Goal: Check status: Check status

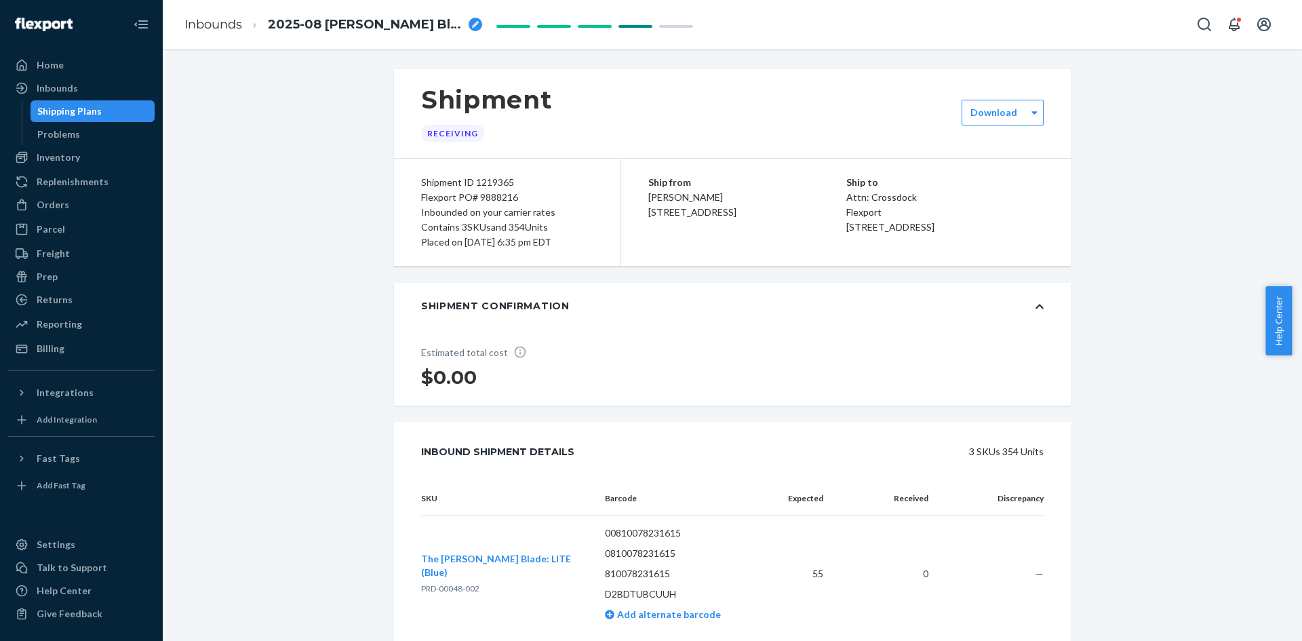
scroll to position [1638, 0]
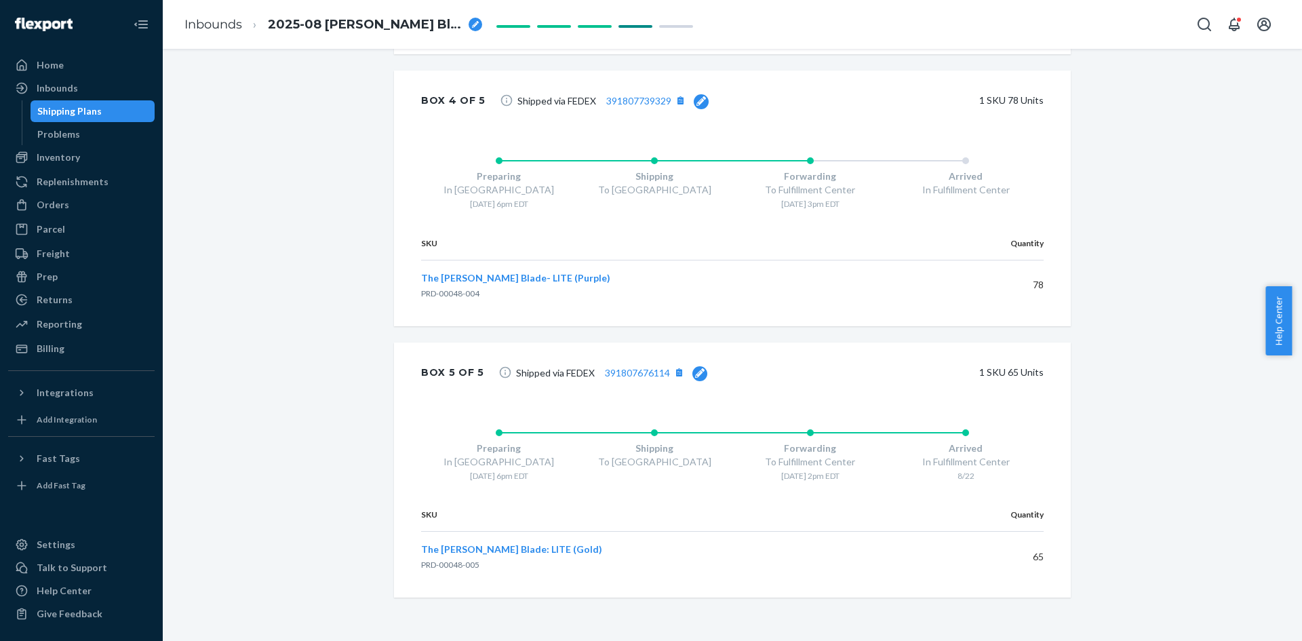
click at [70, 106] on div "Shipping Plans" at bounding box center [69, 111] width 64 height 14
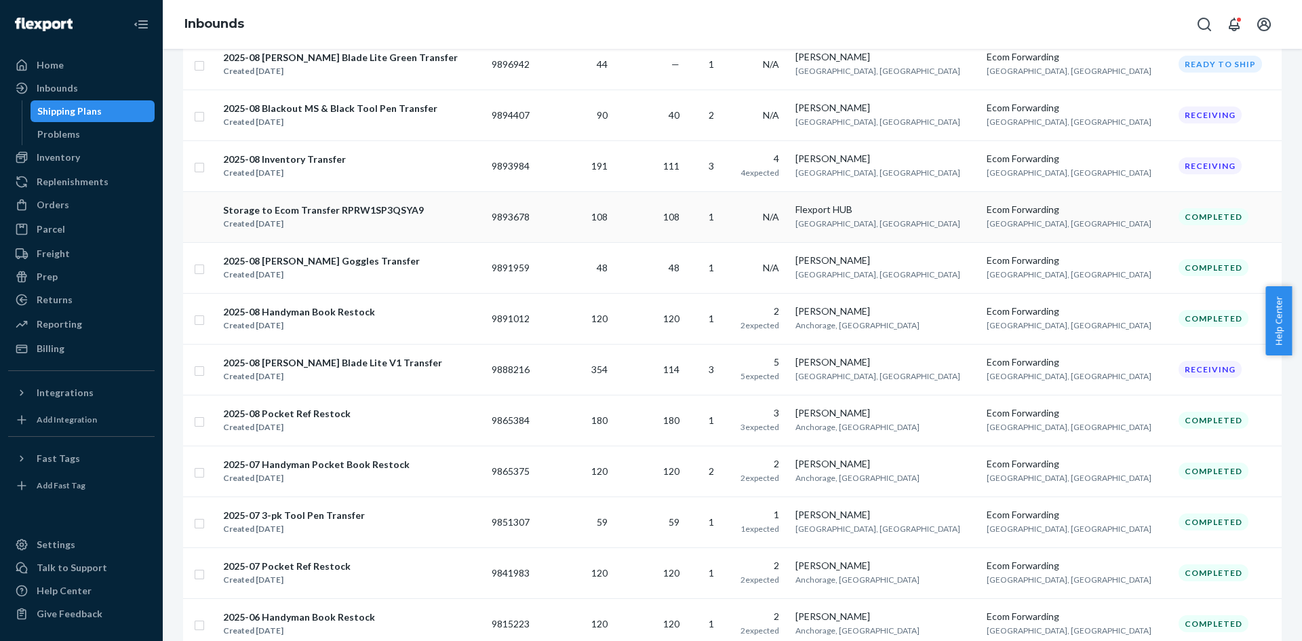
scroll to position [475, 0]
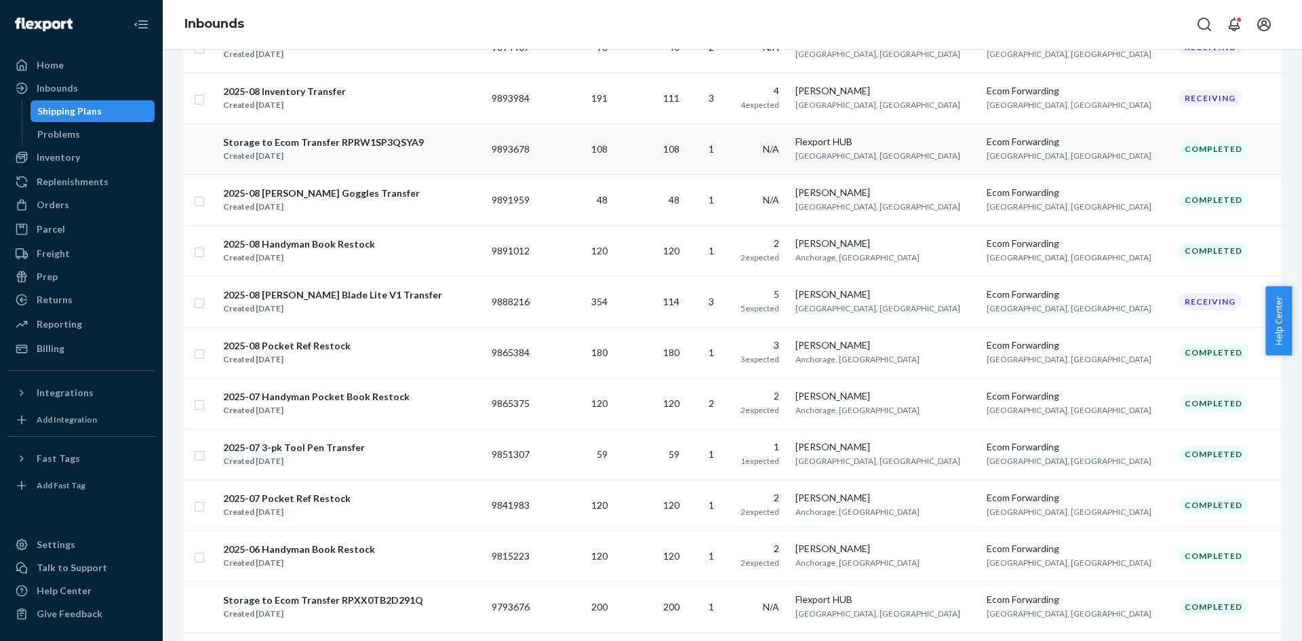
click at [389, 295] on div "2025-08 Smith Blade Lite V1 Transfer Created Aug 5, 2025" at bounding box center [351, 302] width 258 height 28
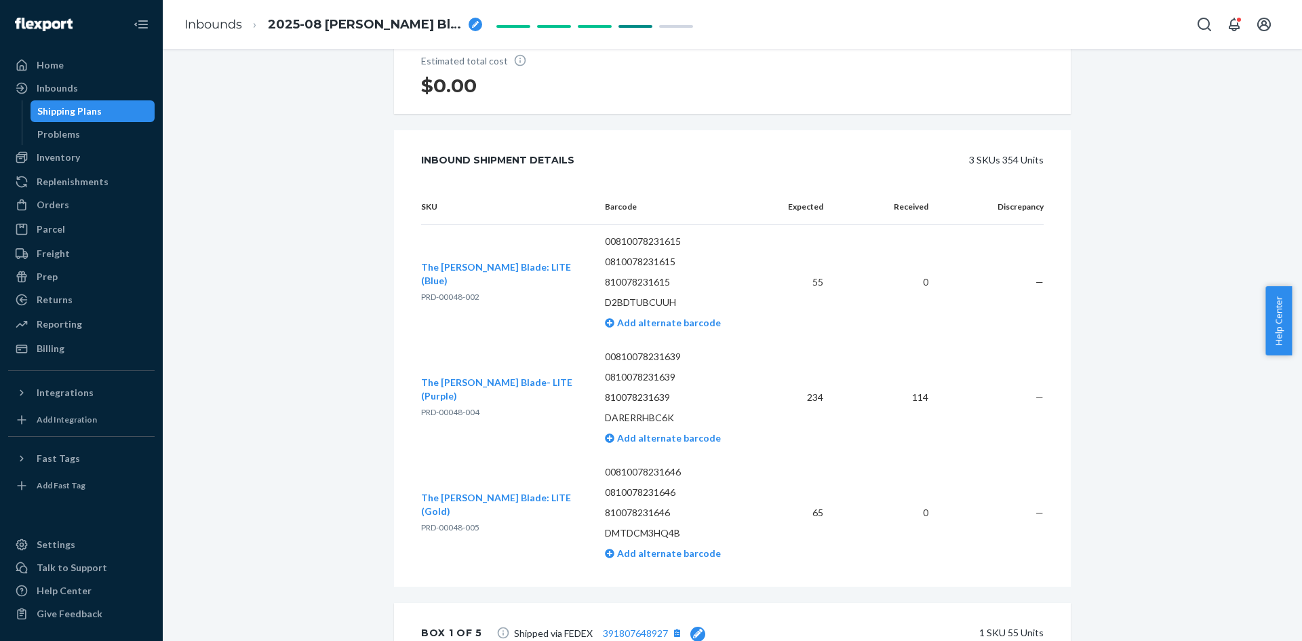
scroll to position [271, 0]
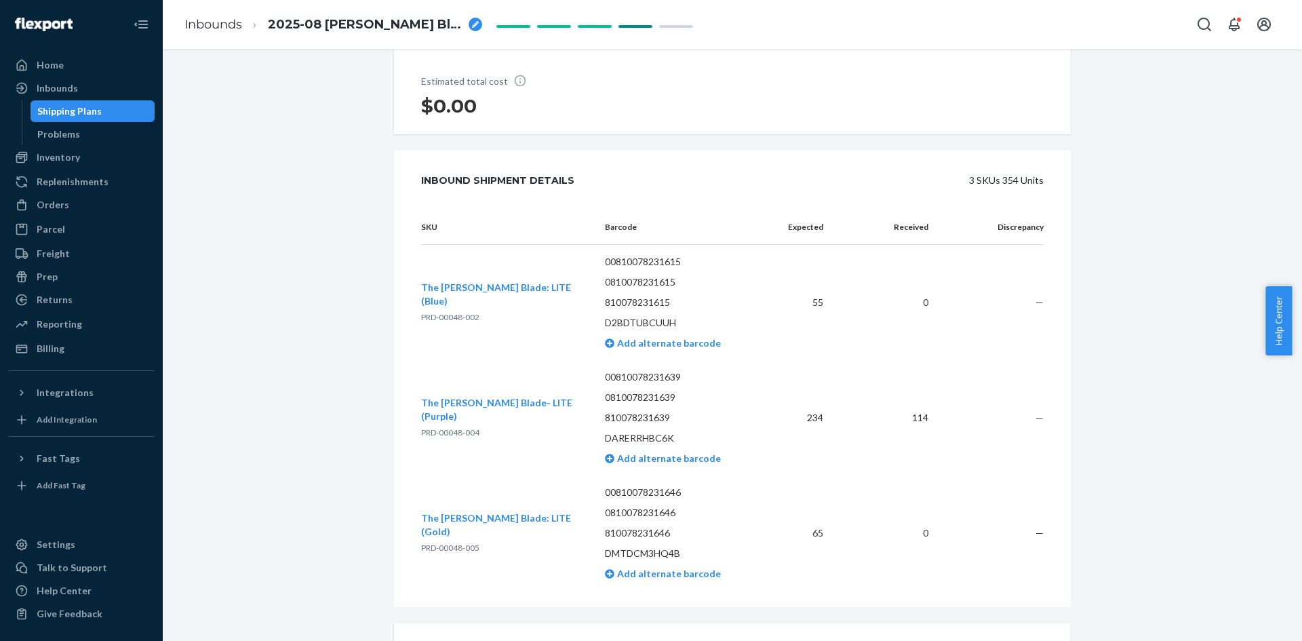
click at [507, 412] on span "The [PERSON_NAME] Blade- LITE (Purple)" at bounding box center [496, 409] width 151 height 25
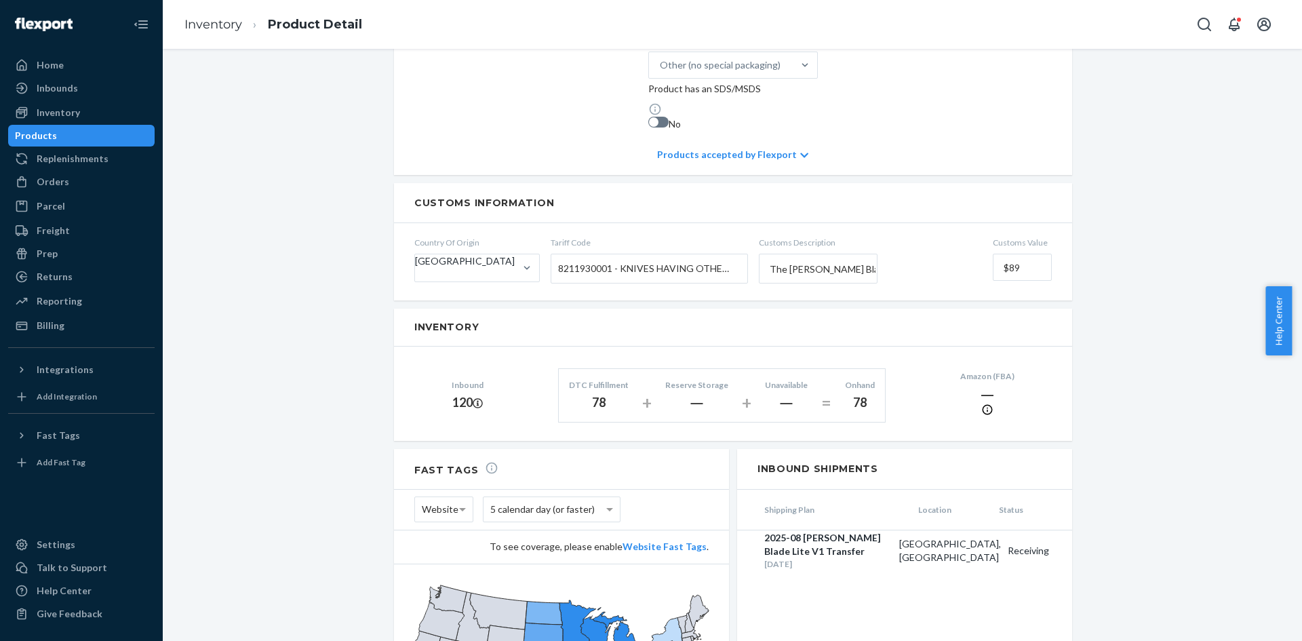
scroll to position [678, 0]
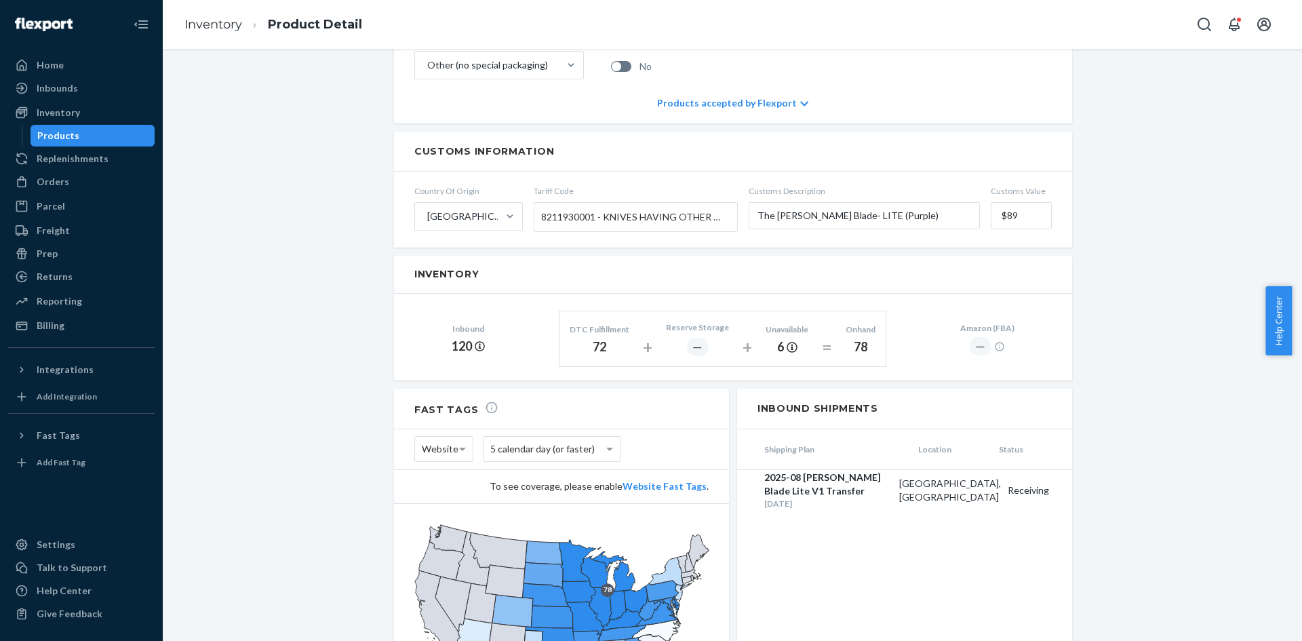
scroll to position [610, 0]
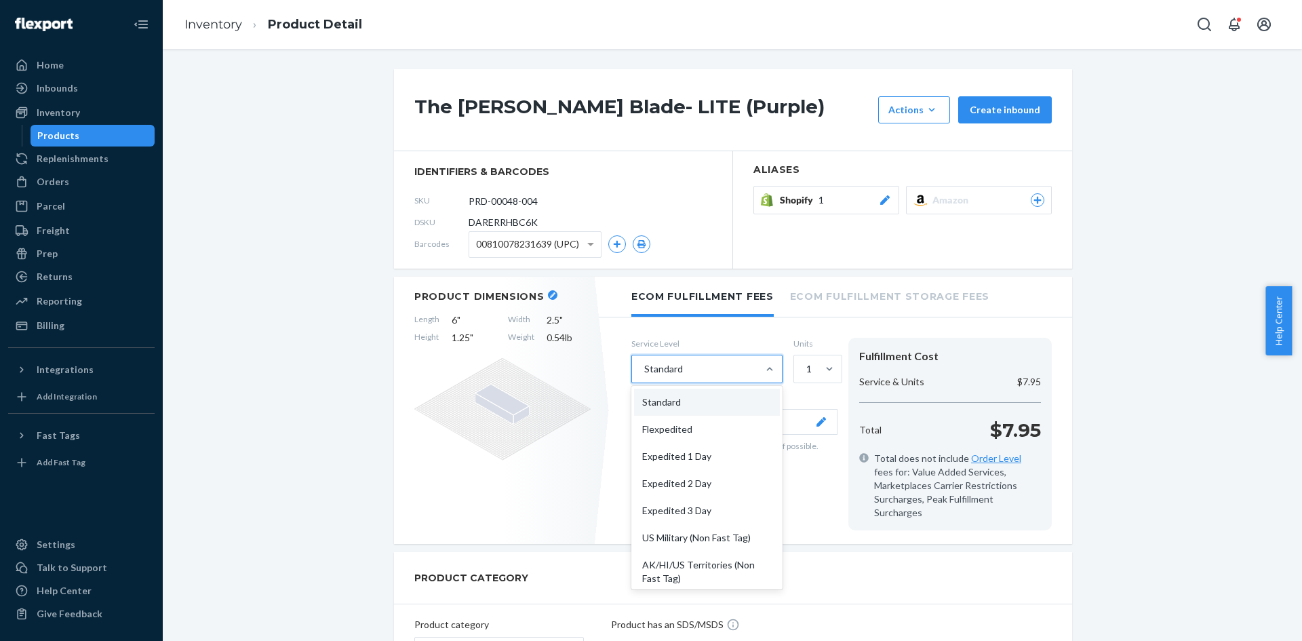
click at [665, 362] on div "Standard" at bounding box center [663, 369] width 39 height 14
click at [644, 362] on input "option Standard focused, 1 of 10. 10 results available. Use Up and Down to choo…" at bounding box center [643, 369] width 1 height 14
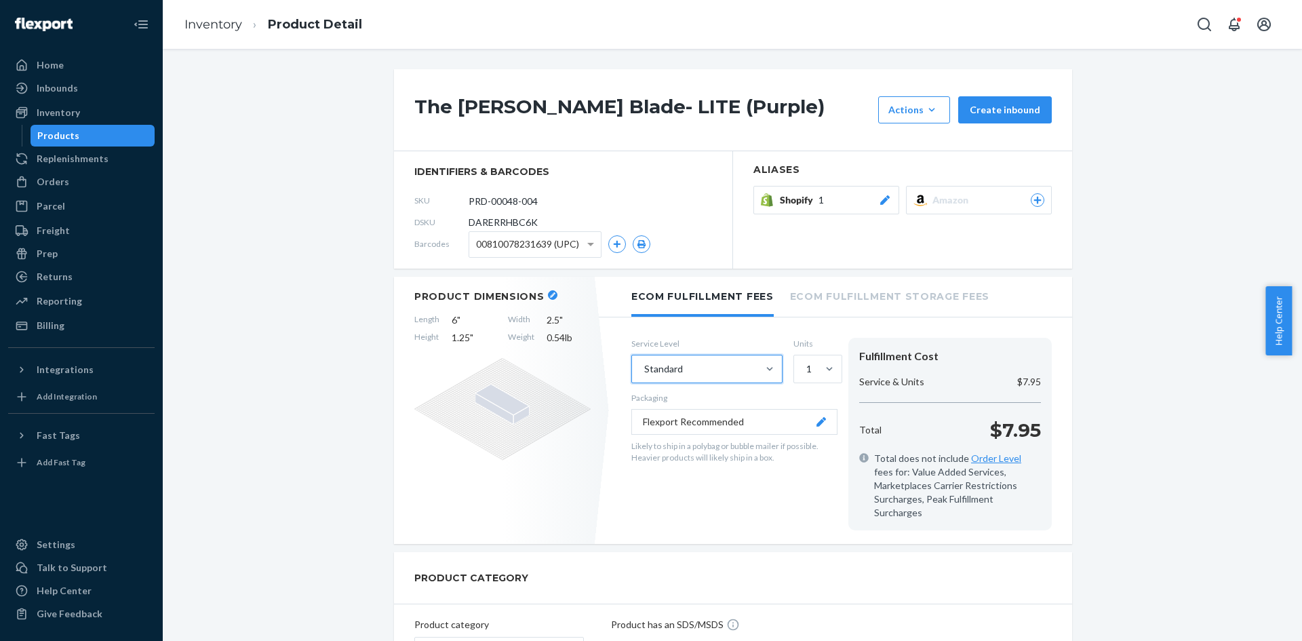
click at [665, 362] on div "Standard" at bounding box center [663, 369] width 39 height 14
click at [644, 362] on input "0 results available. Select is focused ,type to refine list, press Down to open…" at bounding box center [643, 369] width 1 height 14
